Goal: Information Seeking & Learning: Learn about a topic

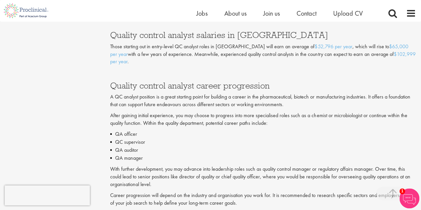
scroll to position [1334, 0]
click at [355, 127] on p "After gaining initial experience, you may choose to progress into more speciali…" at bounding box center [263, 118] width 306 height 15
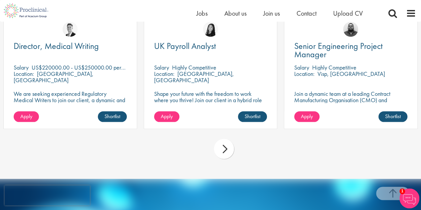
scroll to position [1855, 0]
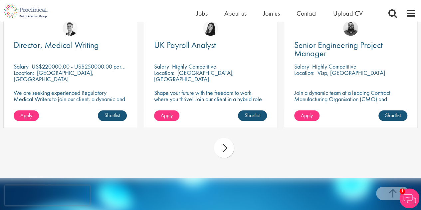
click at [220, 158] on div "next" at bounding box center [224, 148] width 20 height 20
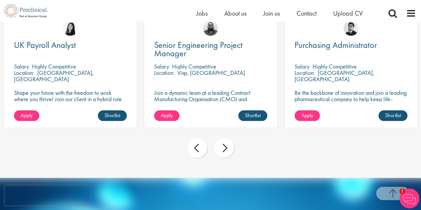
click at [226, 158] on div "next" at bounding box center [224, 148] width 20 height 20
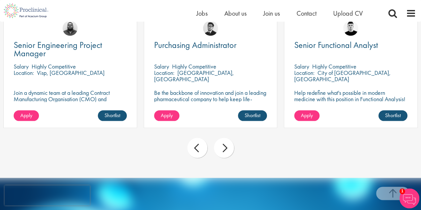
click at [226, 158] on div "next" at bounding box center [224, 148] width 20 height 20
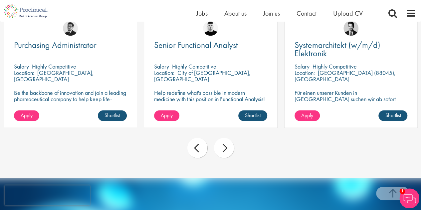
click at [226, 158] on div "next" at bounding box center [224, 148] width 20 height 20
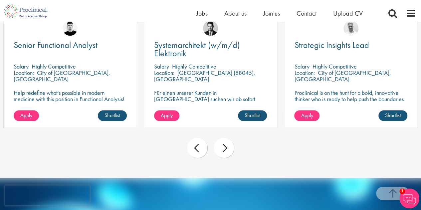
click at [226, 158] on div "next" at bounding box center [224, 148] width 20 height 20
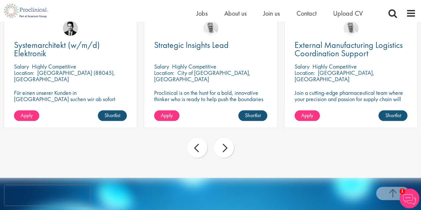
click at [226, 158] on div "next" at bounding box center [224, 148] width 20 height 20
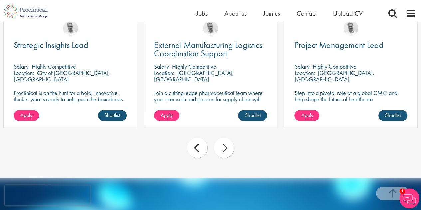
click at [226, 158] on div "next" at bounding box center [224, 148] width 20 height 20
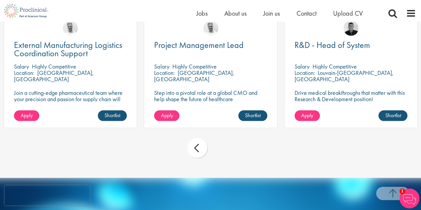
click at [226, 160] on div "prev next" at bounding box center [210, 148] width 421 height 29
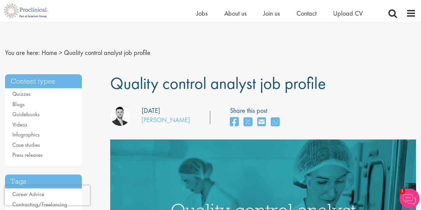
scroll to position [0, 0]
